Goal: Task Accomplishment & Management: Use online tool/utility

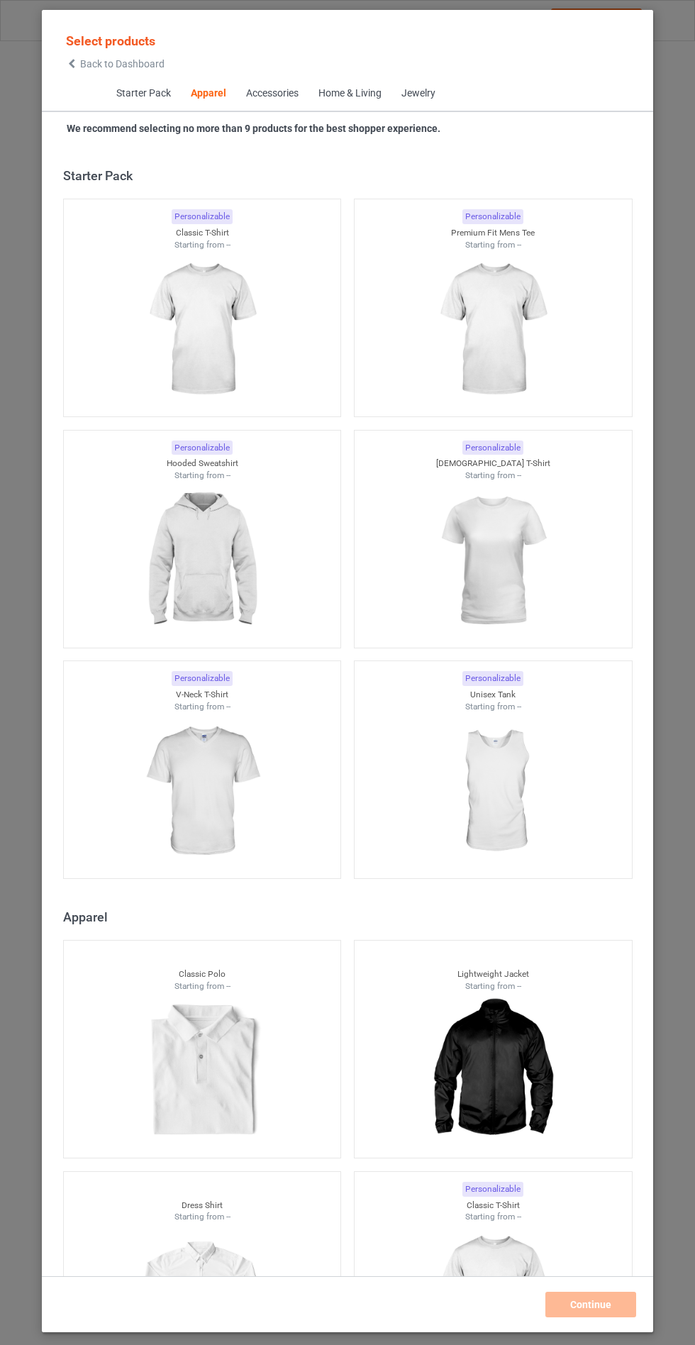
scroll to position [760, 0]
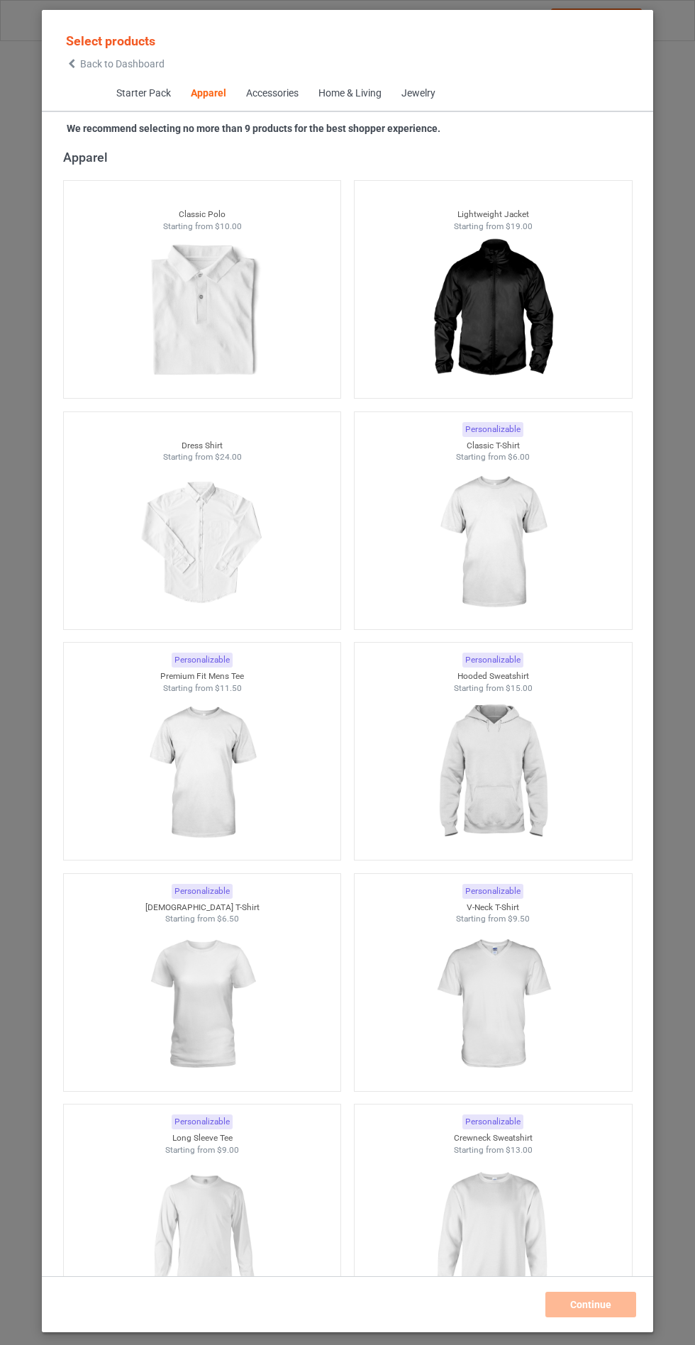
click at [76, 67] on icon at bounding box center [72, 64] width 12 height 10
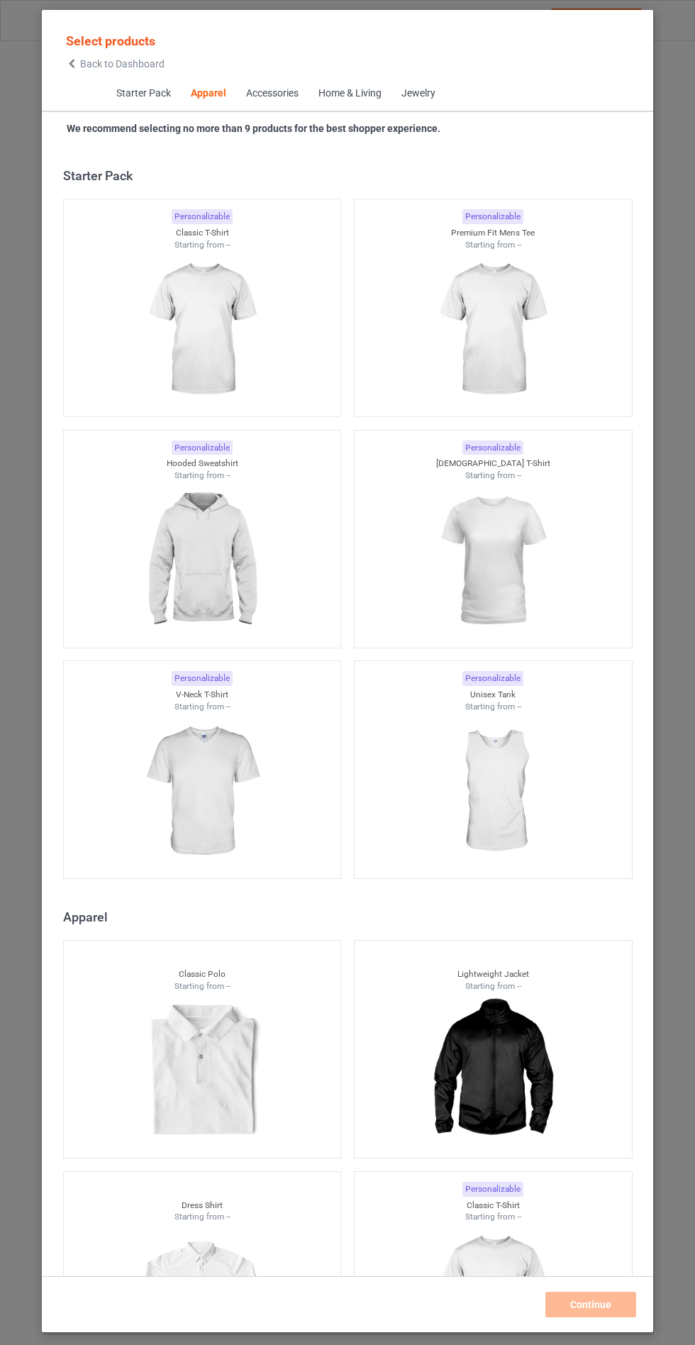
scroll to position [760, 0]
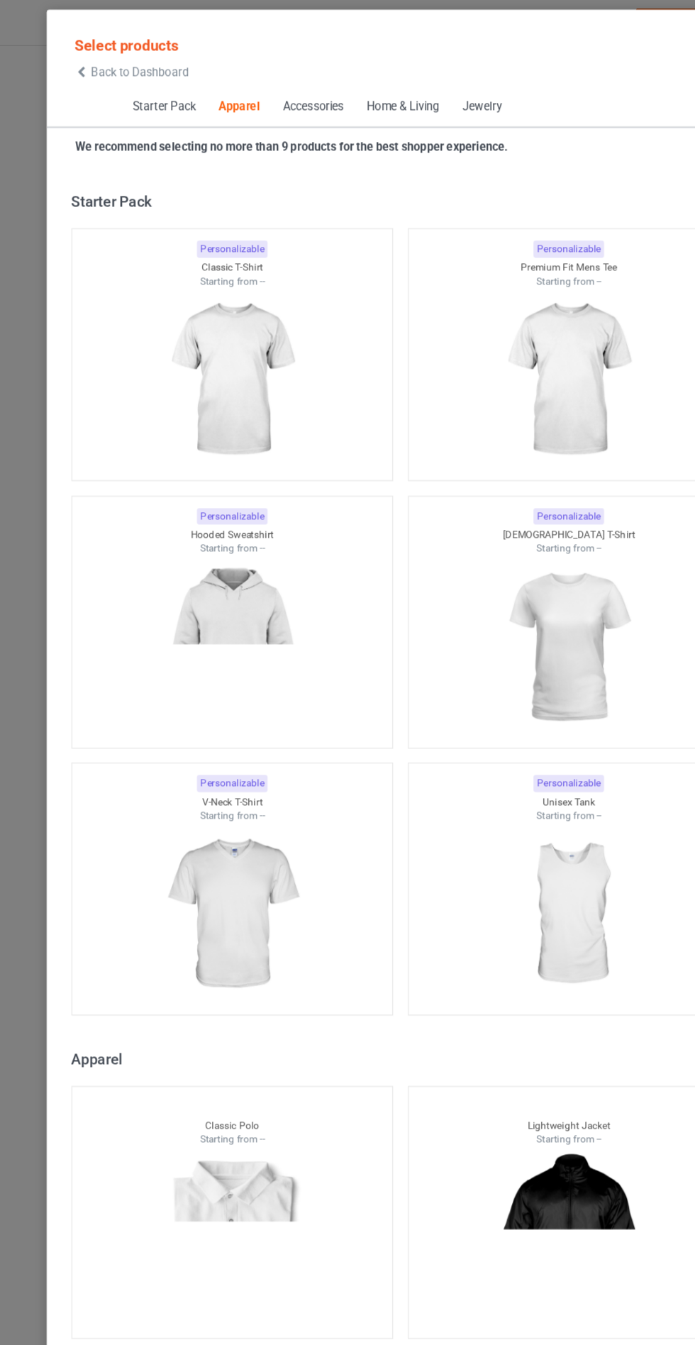
scroll to position [760, 0]
